Goal: Task Accomplishment & Management: Manage account settings

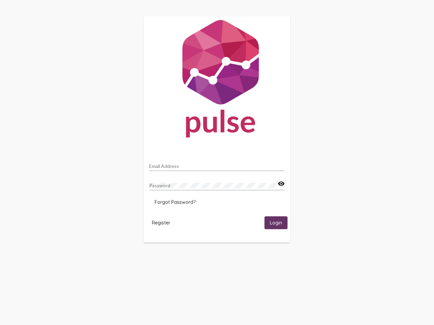
click at [217, 164] on input "Email Address" at bounding box center [217, 166] width 136 height 5
click at [281, 184] on mat-icon "visibility" at bounding box center [281, 184] width 7 height 8
click at [175, 202] on span "Forgot Password?" at bounding box center [175, 202] width 41 height 6
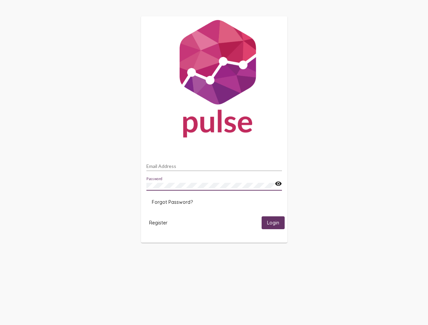
click at [161, 223] on span "Register" at bounding box center [158, 223] width 18 height 6
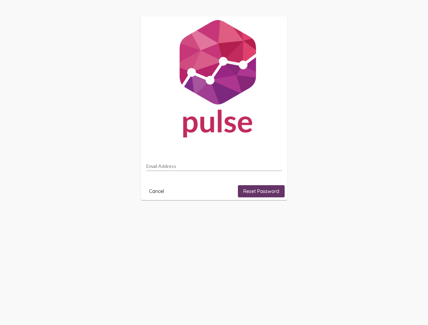
click at [276, 217] on html "Email Address Cancel Reset Password" at bounding box center [214, 108] width 428 height 217
